Goal: Navigation & Orientation: Find specific page/section

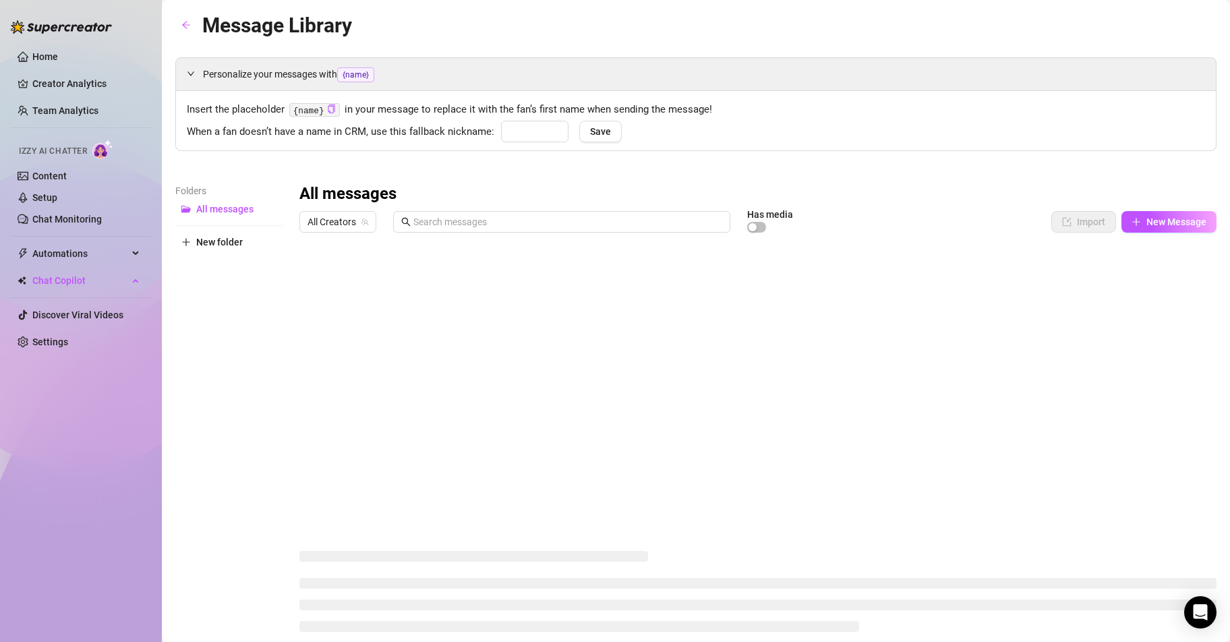
type input "honey"
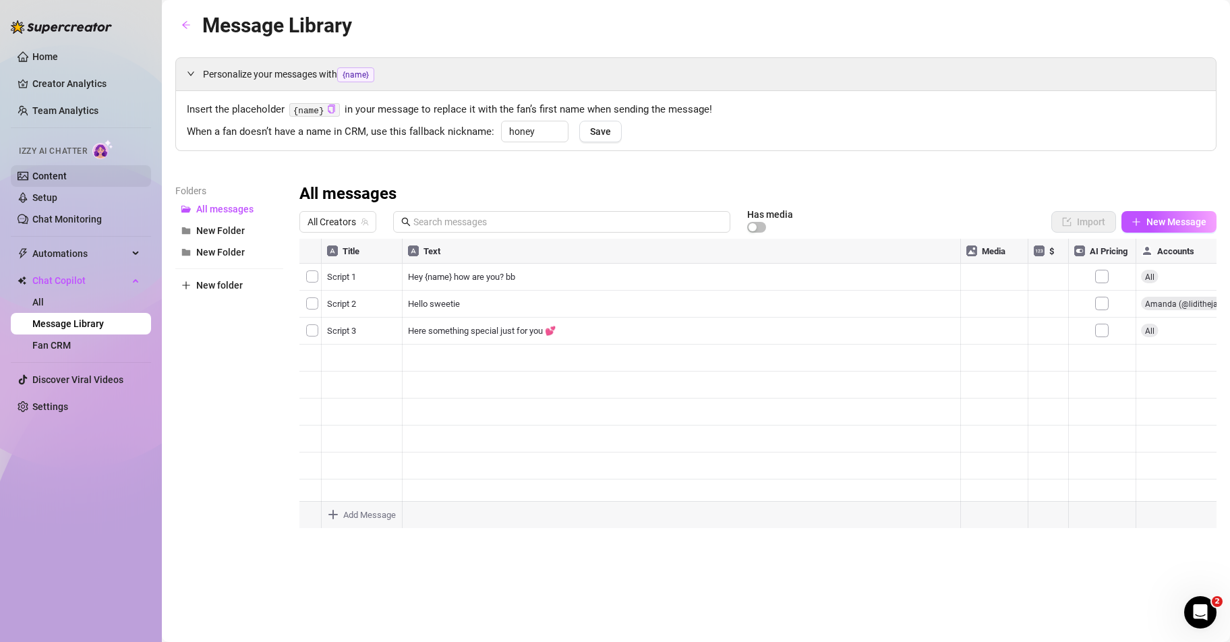
click at [55, 175] on link "Content" at bounding box center [49, 176] width 34 height 11
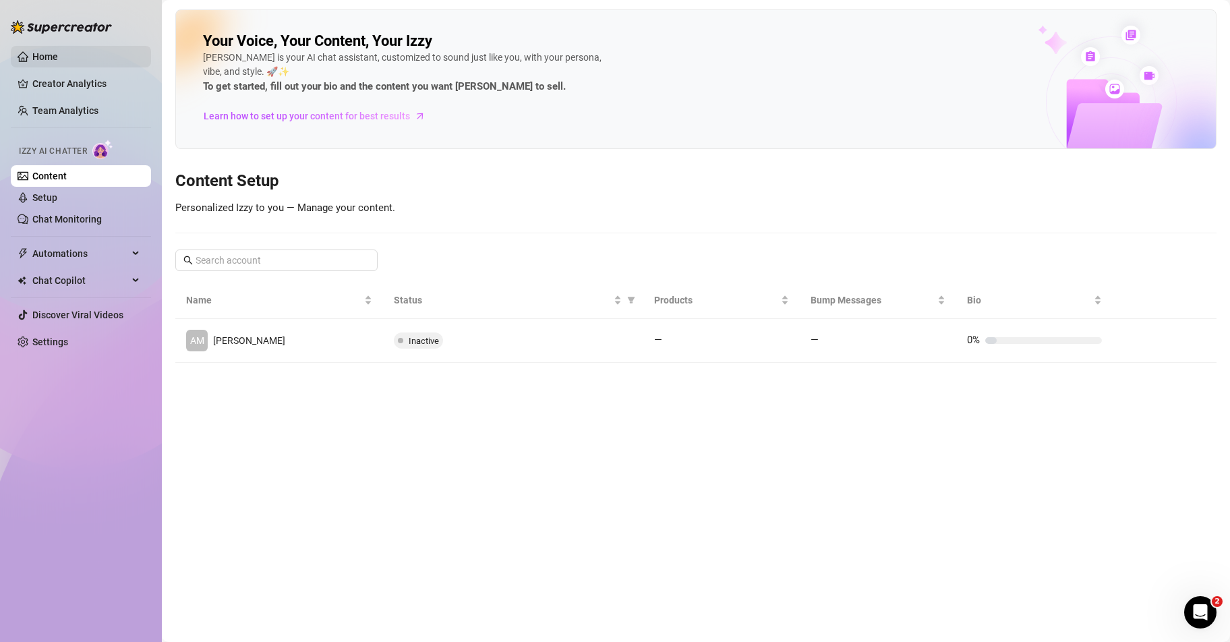
click at [58, 55] on link "Home" at bounding box center [45, 56] width 26 height 11
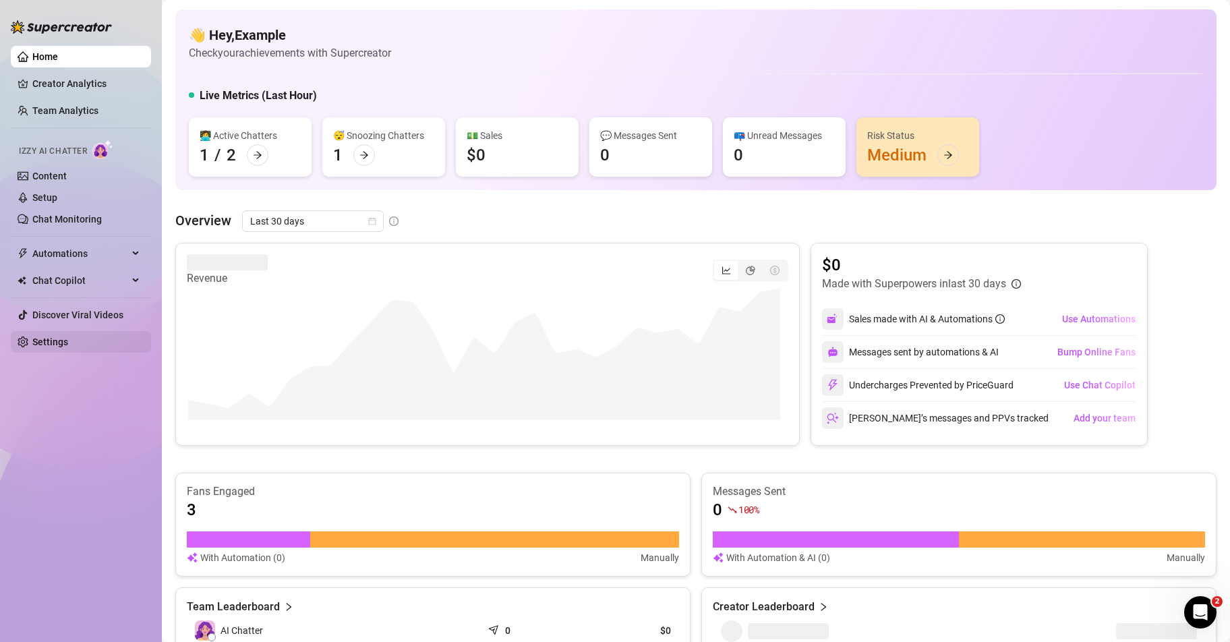
click at [44, 344] on link "Settings" at bounding box center [50, 341] width 36 height 11
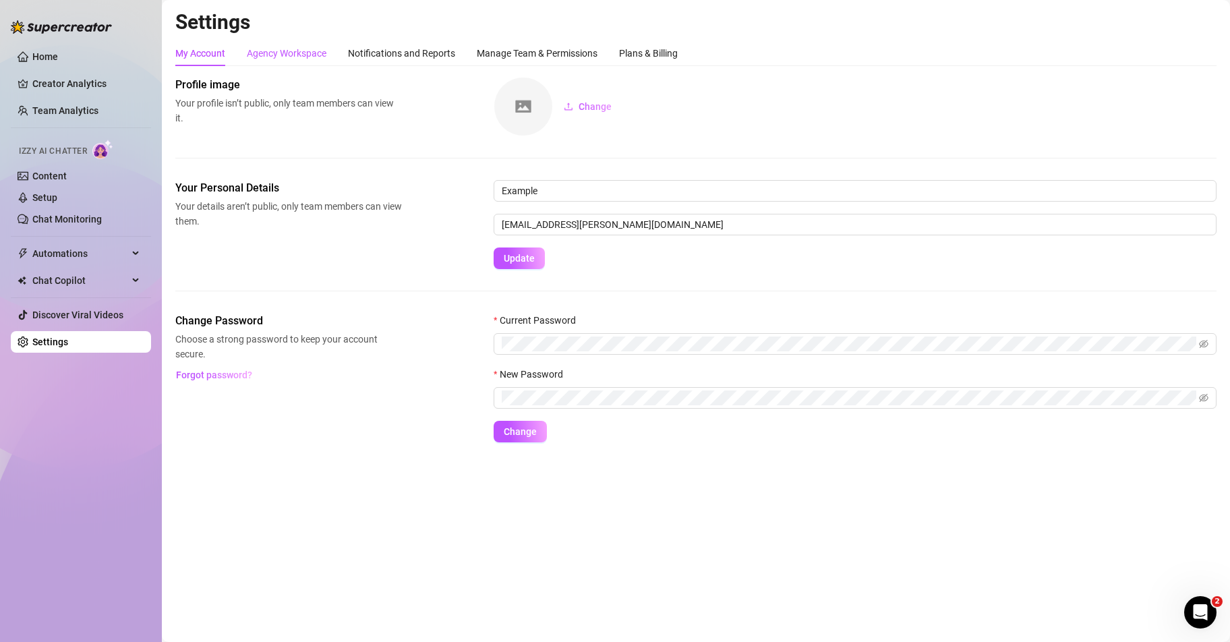
click at [291, 57] on div "Agency Workspace" at bounding box center [287, 53] width 80 height 15
